Goal: Task Accomplishment & Management: Complete application form

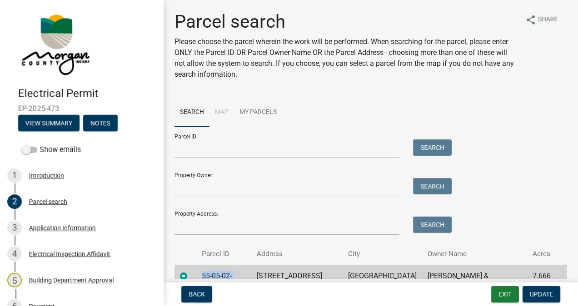
scroll to position [54, 0]
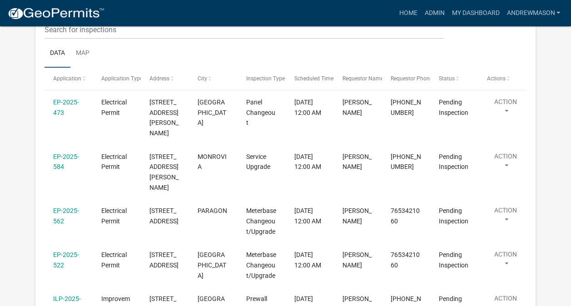
scroll to position [184, 0]
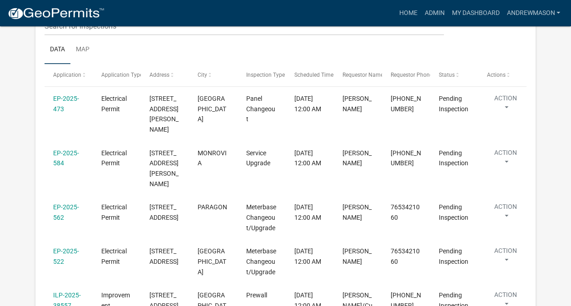
click at [62, 106] on link "EP-2025-473" at bounding box center [66, 104] width 26 height 18
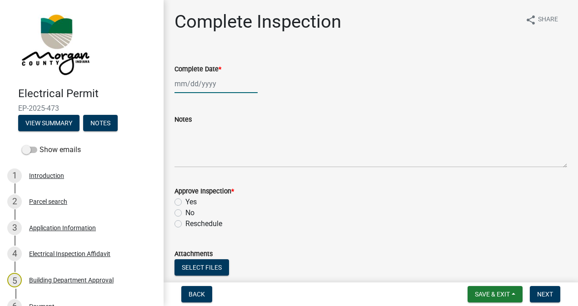
click at [197, 80] on div at bounding box center [215, 83] width 83 height 19
select select "9"
select select "2025"
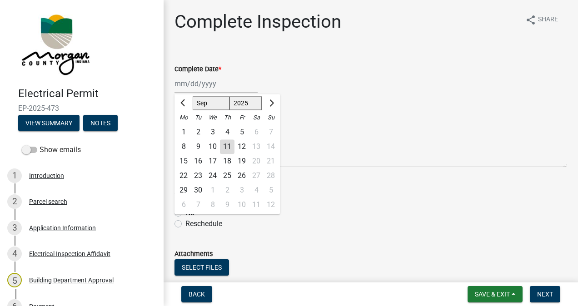
click at [228, 147] on div "11" at bounding box center [227, 146] width 15 height 15
type input "[DATE]"
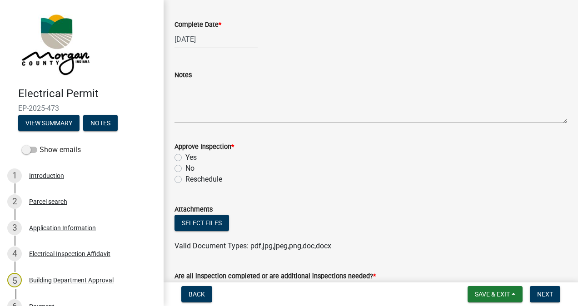
scroll to position [86, 0]
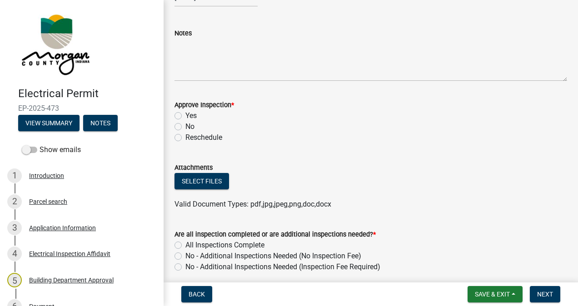
click at [185, 116] on label "Yes" at bounding box center [190, 115] width 11 height 11
click at [185, 116] on input "Yes" at bounding box center [188, 113] width 6 height 6
radio input "true"
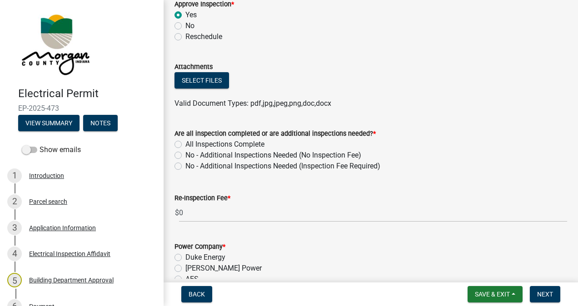
scroll to position [208, 0]
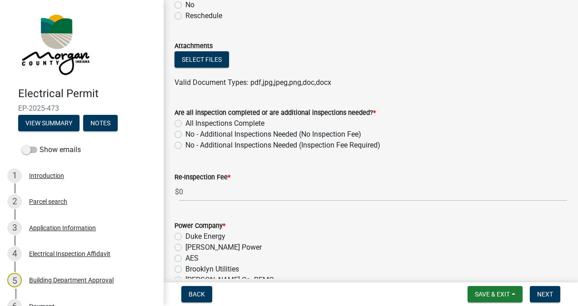
click at [185, 123] on label "All Inspections Complete" at bounding box center [224, 123] width 79 height 11
click at [185, 123] on input "All Inspections Complete" at bounding box center [188, 121] width 6 height 6
radio input "true"
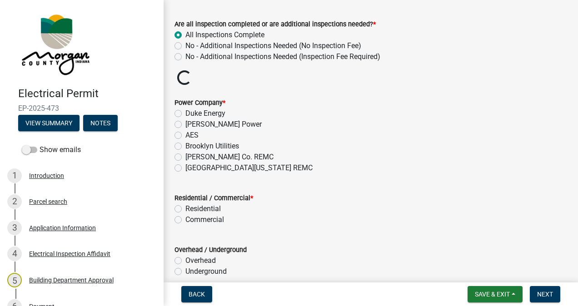
scroll to position [319, 0]
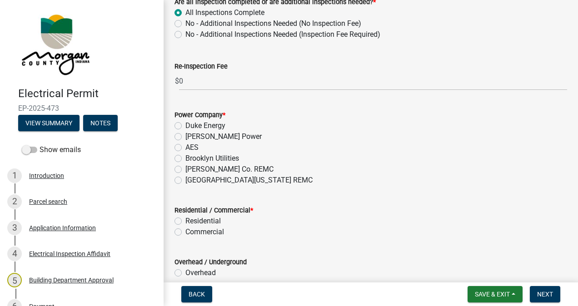
click at [185, 219] on label "Residential" at bounding box center [202, 221] width 35 height 11
click at [185, 219] on input "Residential" at bounding box center [188, 219] width 6 height 6
radio input "true"
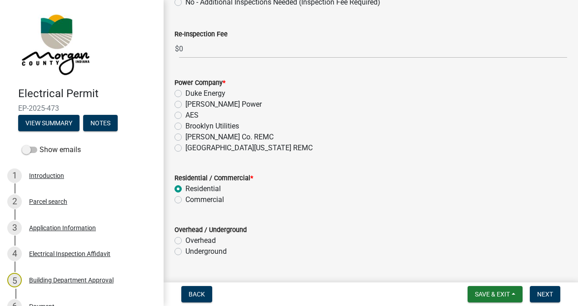
scroll to position [373, 0]
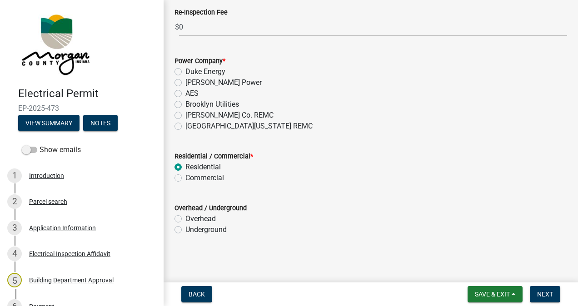
click at [185, 233] on label "Underground" at bounding box center [205, 229] width 41 height 11
click at [185, 230] on input "Underground" at bounding box center [188, 227] width 6 height 6
radio input "true"
click at [479, 293] on span "Save & Exit" at bounding box center [492, 294] width 35 height 7
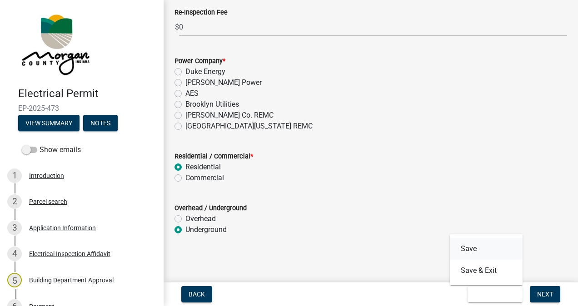
click at [471, 249] on button "Save" at bounding box center [486, 249] width 73 height 22
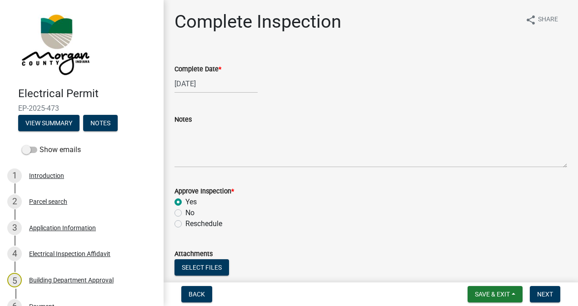
click at [67, 228] on div "Application Information" at bounding box center [62, 228] width 67 height 6
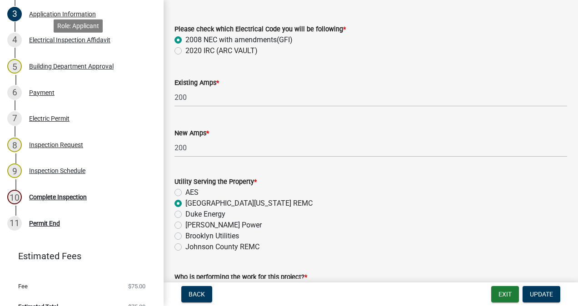
scroll to position [228, 0]
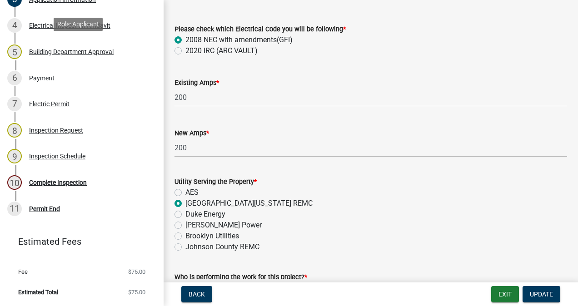
click at [64, 188] on div "10 Complete Inspection" at bounding box center [78, 182] width 142 height 15
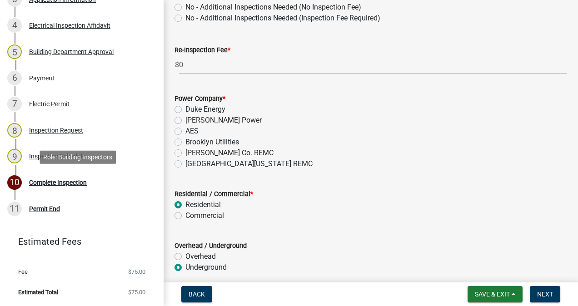
scroll to position [335, 0]
click at [185, 167] on label "[GEOGRAPHIC_DATA][US_STATE] REMC" at bounding box center [248, 164] width 127 height 11
click at [185, 164] on input "[GEOGRAPHIC_DATA][US_STATE] REMC" at bounding box center [188, 162] width 6 height 6
radio input "true"
click at [543, 293] on span "Next" at bounding box center [545, 294] width 16 height 7
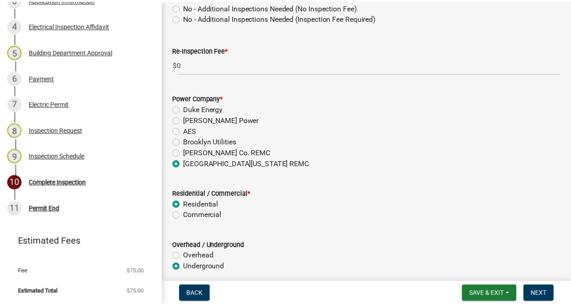
scroll to position [0, 0]
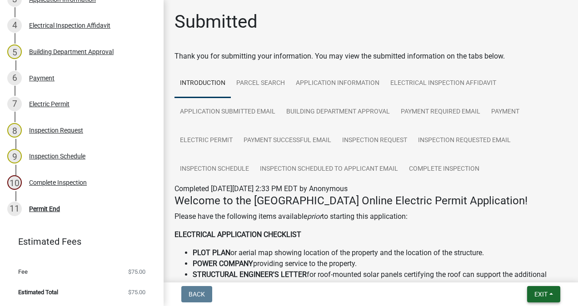
click at [536, 295] on span "Exit" at bounding box center [540, 294] width 13 height 7
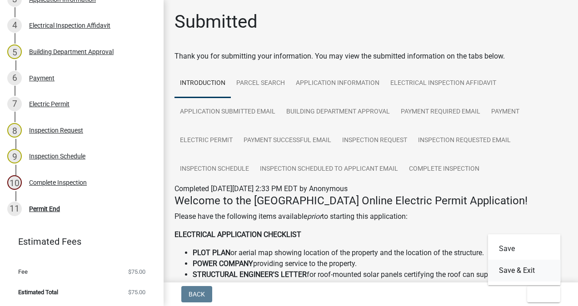
click at [523, 272] on button "Save & Exit" at bounding box center [524, 271] width 73 height 22
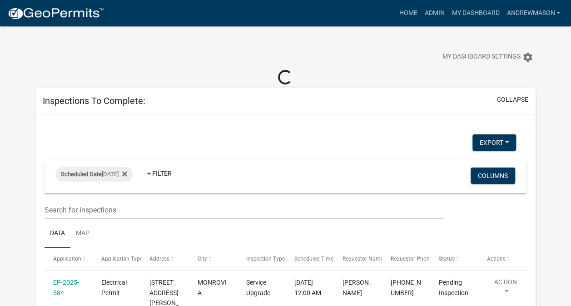
select select "3: 100"
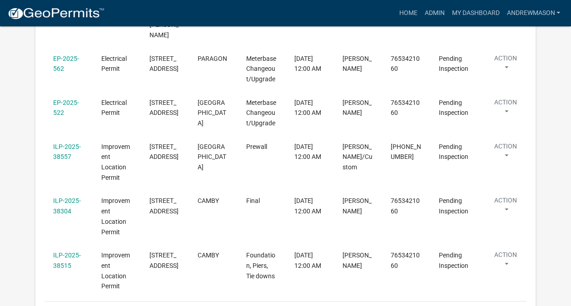
scroll to position [263, 0]
click at [71, 208] on link "ILP-2025-38304" at bounding box center [67, 206] width 28 height 18
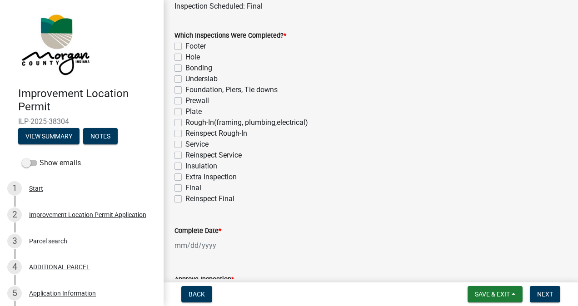
scroll to position [69, 0]
click at [185, 186] on label "Final" at bounding box center [193, 187] width 16 height 11
click at [185, 186] on input "Final" at bounding box center [188, 185] width 6 height 6
checkbox input "true"
checkbox input "false"
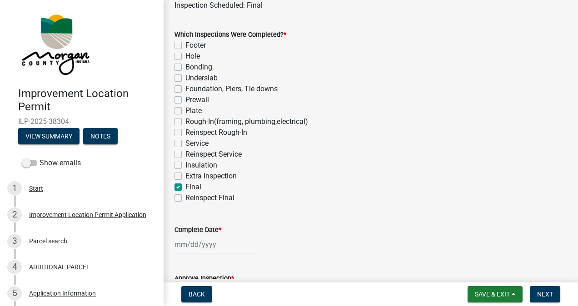
checkbox input "false"
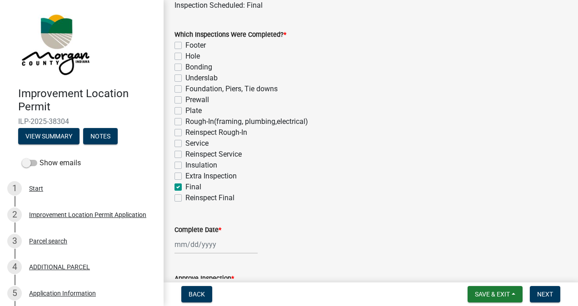
checkbox input "false"
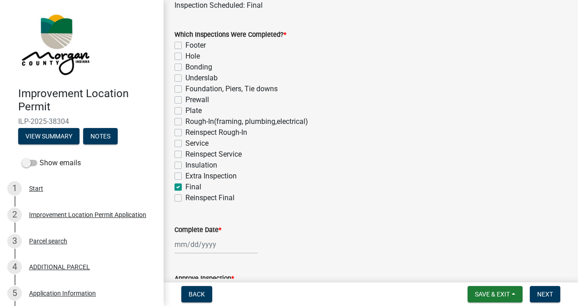
checkbox input "false"
checkbox input "true"
checkbox input "false"
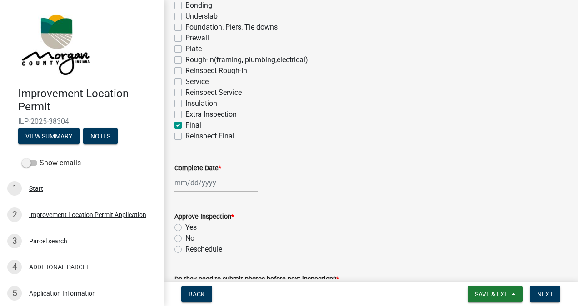
scroll to position [132, 0]
click at [189, 181] on div at bounding box center [215, 182] width 83 height 19
select select "9"
select select "2025"
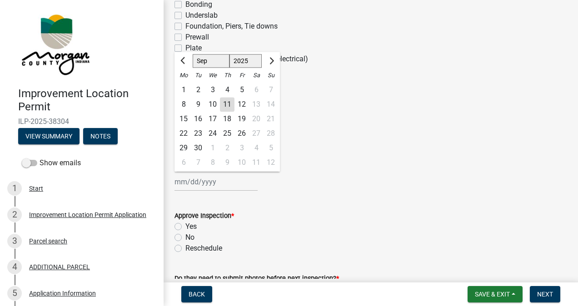
click at [228, 108] on div "11" at bounding box center [227, 104] width 15 height 15
type input "[DATE]"
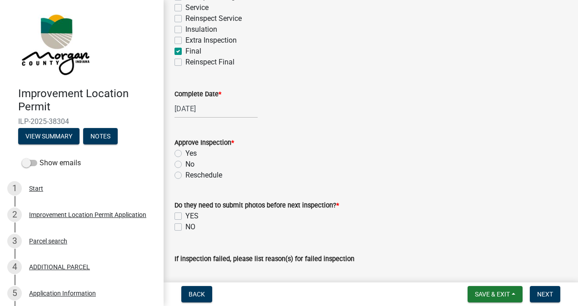
scroll to position [217, 0]
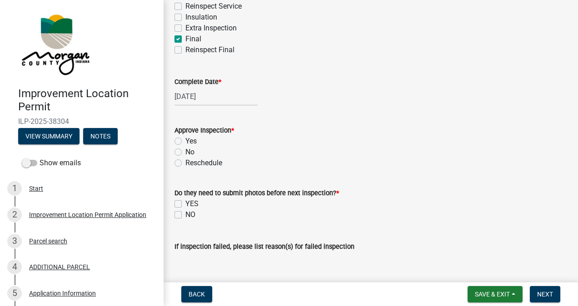
click at [185, 144] on label "Yes" at bounding box center [190, 141] width 11 height 11
click at [185, 142] on input "Yes" at bounding box center [188, 139] width 6 height 6
radio input "true"
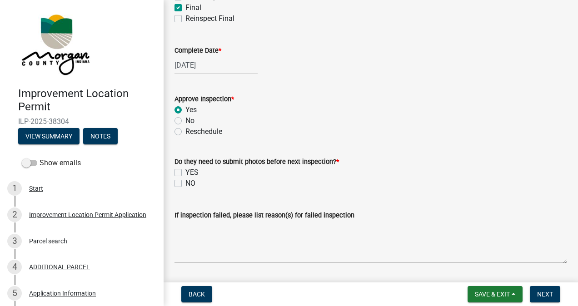
scroll to position [274, 0]
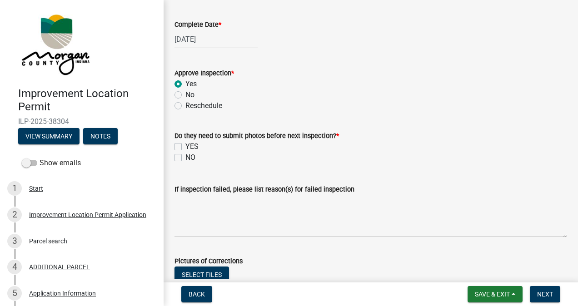
click at [185, 158] on label "NO" at bounding box center [190, 157] width 10 height 11
click at [185, 158] on input "NO" at bounding box center [188, 155] width 6 height 6
checkbox input "true"
checkbox input "false"
checkbox input "true"
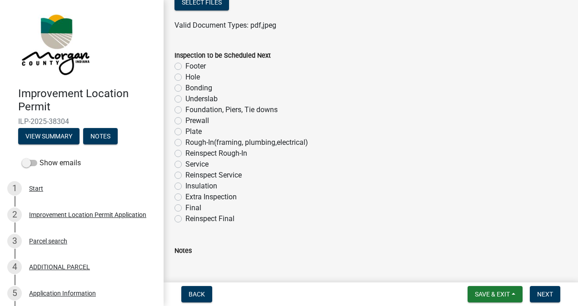
scroll to position [610, 0]
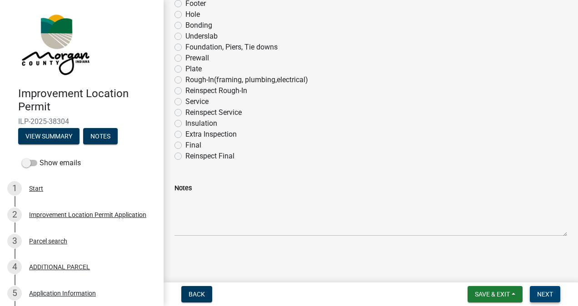
click at [542, 297] on span "Next" at bounding box center [545, 294] width 16 height 7
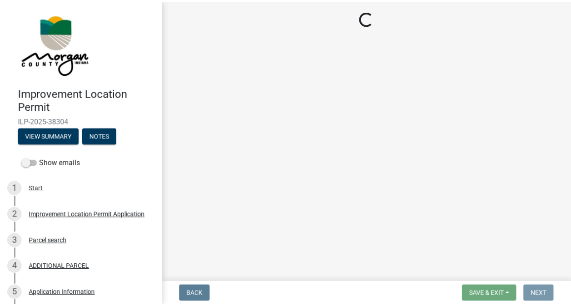
scroll to position [0, 0]
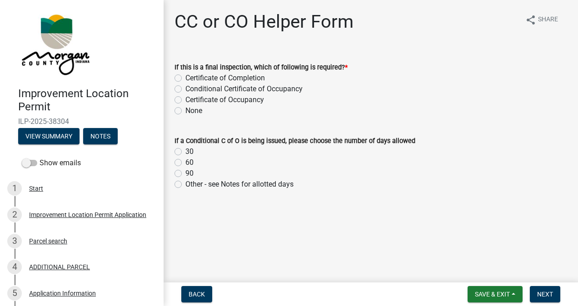
click at [185, 100] on label "Certificate of Occupancy" at bounding box center [224, 99] width 79 height 11
click at [185, 100] on input "Certificate of Occupancy" at bounding box center [188, 97] width 6 height 6
radio input "true"
click at [541, 295] on span "Next" at bounding box center [545, 294] width 16 height 7
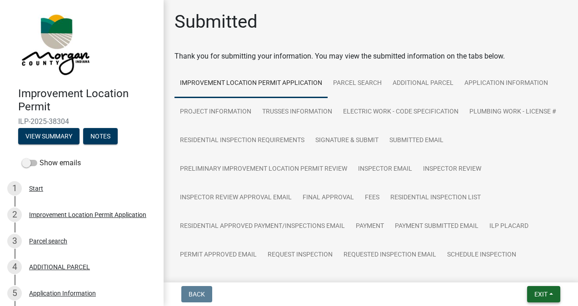
click at [538, 295] on span "Exit" at bounding box center [540, 294] width 13 height 7
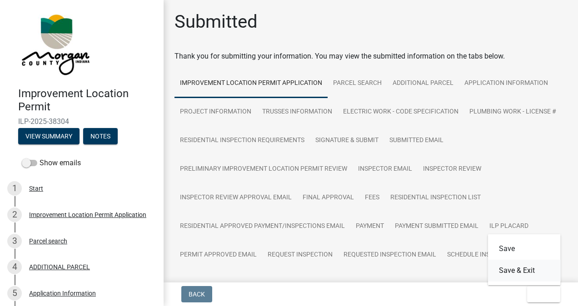
click at [516, 272] on button "Save & Exit" at bounding box center [524, 271] width 73 height 22
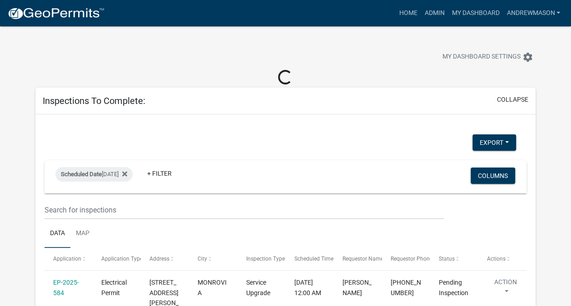
select select "3: 100"
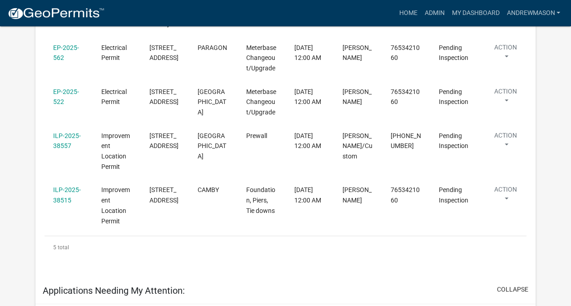
scroll to position [273, 0]
click at [70, 191] on link "ILP-2025-38515" at bounding box center [67, 195] width 28 height 18
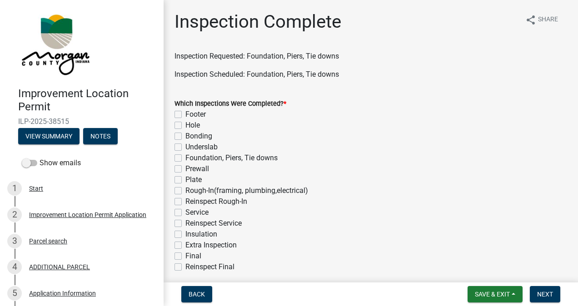
click at [185, 158] on label "Foundation, Piers, Tie downs" at bounding box center [231, 158] width 92 height 11
click at [185, 158] on input "Foundation, Piers, Tie downs" at bounding box center [188, 156] width 6 height 6
checkbox input "true"
checkbox input "false"
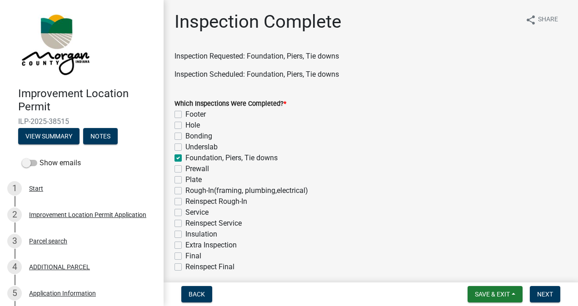
checkbox input "false"
checkbox input "true"
checkbox input "false"
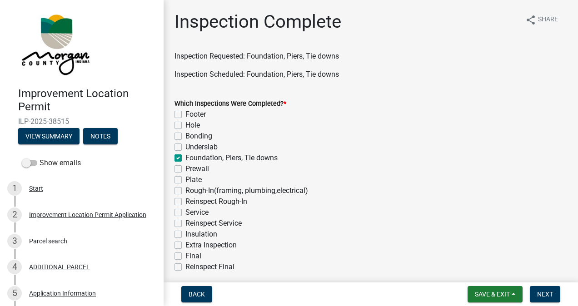
checkbox input "false"
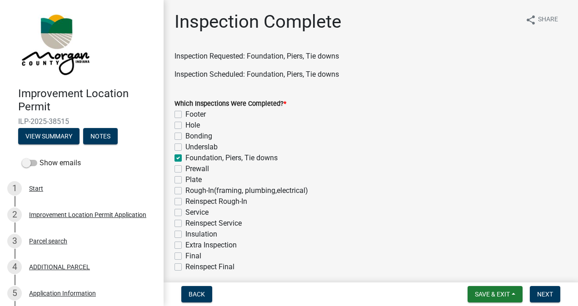
checkbox input "false"
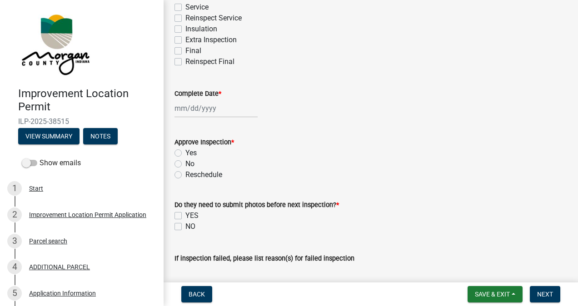
scroll to position [207, 0]
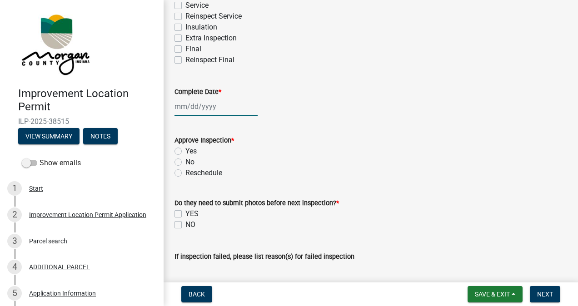
click at [195, 108] on div at bounding box center [215, 106] width 83 height 19
select select "9"
select select "2025"
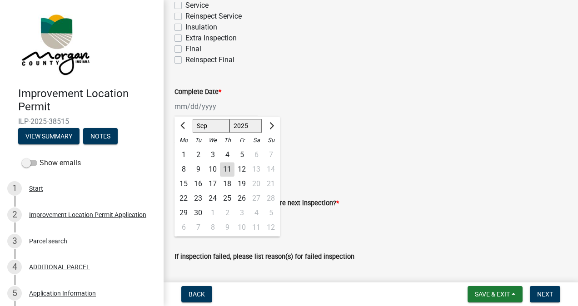
click at [227, 169] on div "11" at bounding box center [227, 169] width 15 height 15
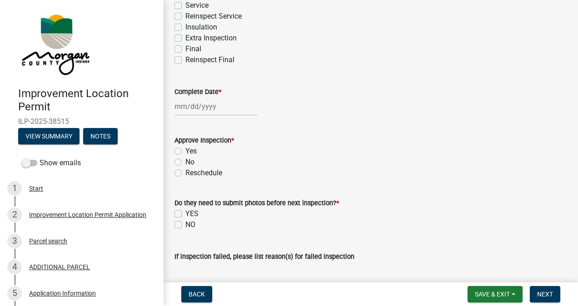
type input "[DATE]"
click at [185, 152] on label "Yes" at bounding box center [190, 151] width 11 height 11
click at [185, 152] on input "Yes" at bounding box center [188, 149] width 6 height 6
radio input "true"
click at [185, 224] on label "NO" at bounding box center [190, 224] width 10 height 11
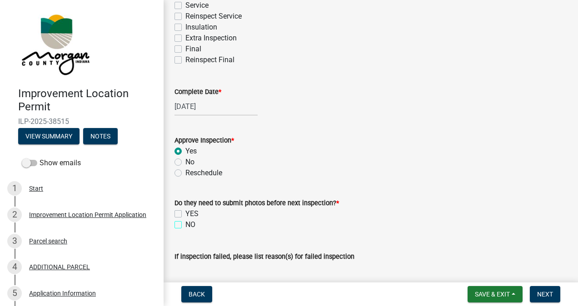
click at [185, 224] on input "NO" at bounding box center [188, 222] width 6 height 6
checkbox input "true"
checkbox input "false"
checkbox input "true"
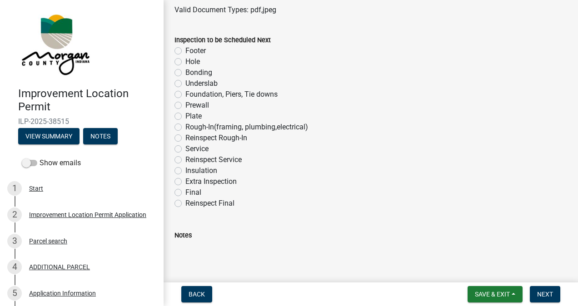
scroll to position [570, 0]
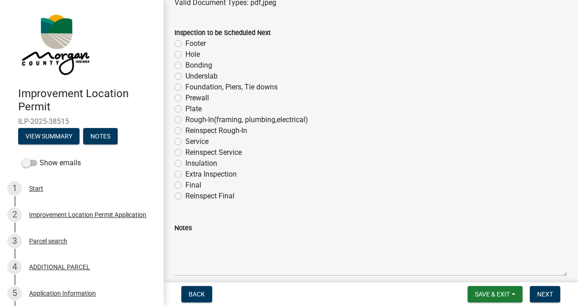
click at [185, 109] on label "Plate" at bounding box center [193, 109] width 16 height 11
click at [185, 109] on input "Plate" at bounding box center [188, 107] width 6 height 6
radio input "true"
click at [540, 294] on span "Next" at bounding box center [545, 294] width 16 height 7
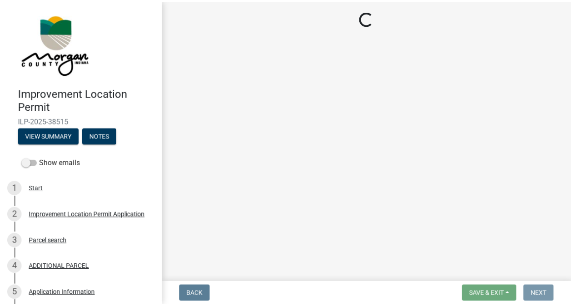
scroll to position [0, 0]
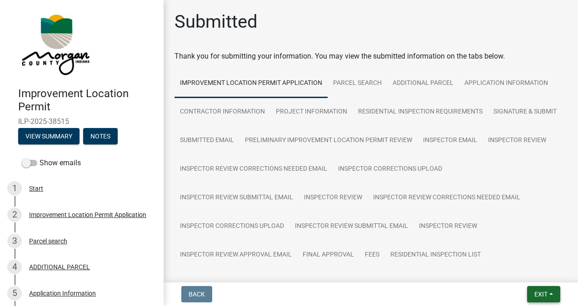
click at [537, 295] on span "Exit" at bounding box center [540, 294] width 13 height 7
click at [521, 272] on button "Save & Exit" at bounding box center [524, 271] width 73 height 22
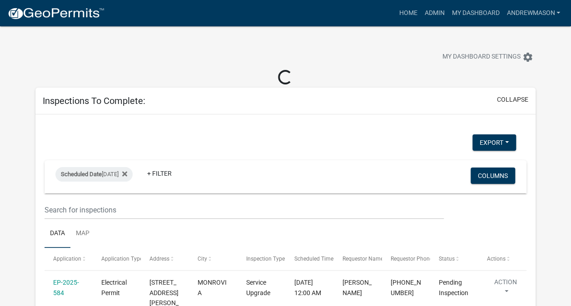
select select "3: 100"
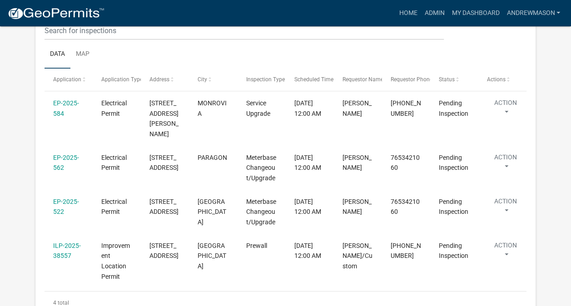
scroll to position [164, 0]
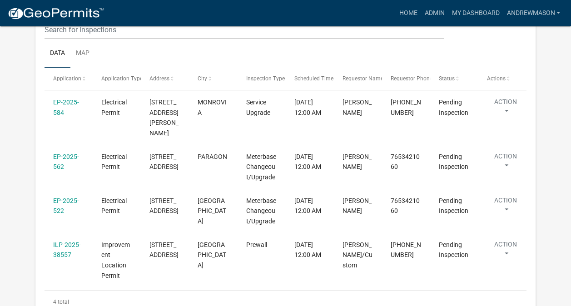
click at [70, 104] on link "EP-2025-584" at bounding box center [66, 108] width 26 height 18
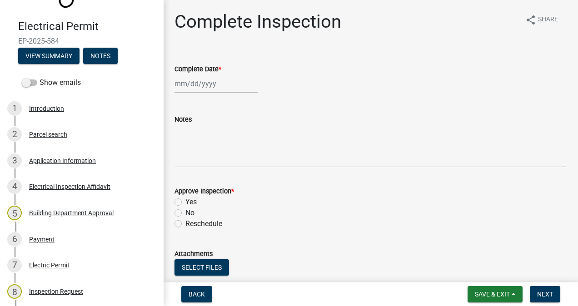
scroll to position [69, 0]
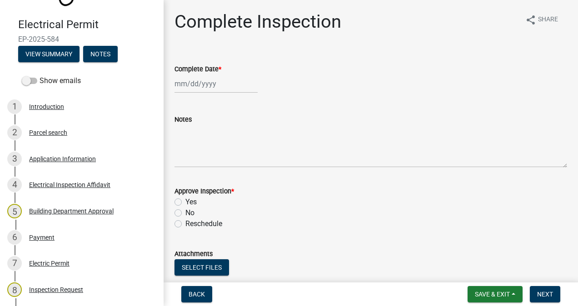
click at [64, 164] on div "3 Application Information" at bounding box center [78, 159] width 142 height 15
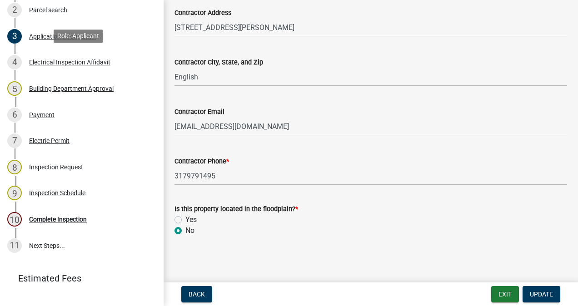
scroll to position [228, 0]
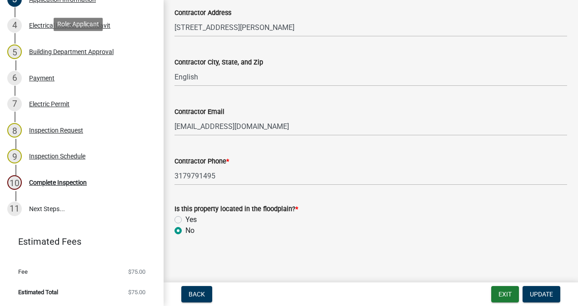
click at [64, 188] on div "10 Complete Inspection" at bounding box center [78, 182] width 142 height 15
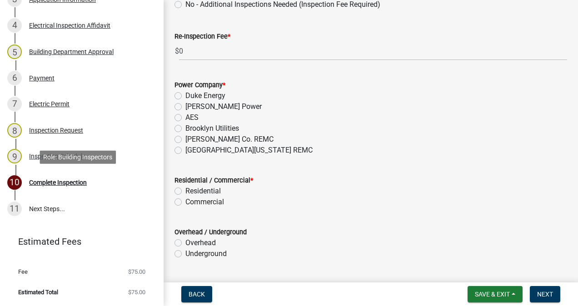
scroll to position [373, 0]
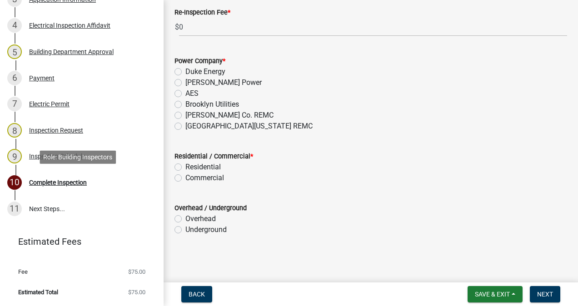
click at [185, 126] on label "[GEOGRAPHIC_DATA][US_STATE] REMC" at bounding box center [248, 126] width 127 height 11
click at [185, 126] on input "[GEOGRAPHIC_DATA][US_STATE] REMC" at bounding box center [188, 124] width 6 height 6
radio input "true"
click at [185, 167] on label "Residential" at bounding box center [202, 167] width 35 height 11
click at [185, 167] on input "Residential" at bounding box center [188, 165] width 6 height 6
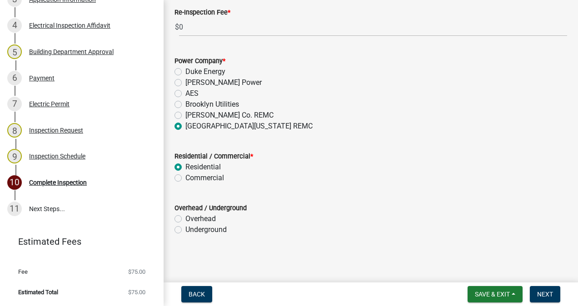
radio input "true"
click at [489, 296] on span "Save & Exit" at bounding box center [492, 294] width 35 height 7
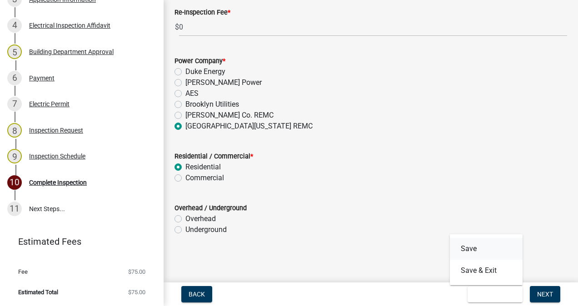
click at [478, 246] on button "Save" at bounding box center [486, 249] width 73 height 22
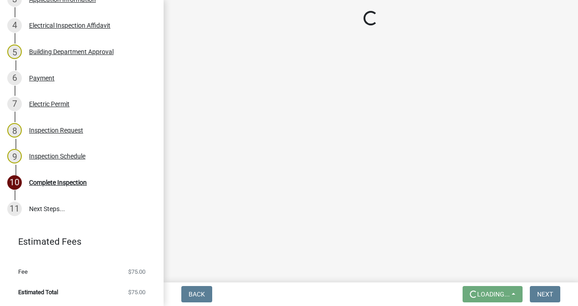
scroll to position [0, 0]
